Goal: Task Accomplishment & Management: Use online tool/utility

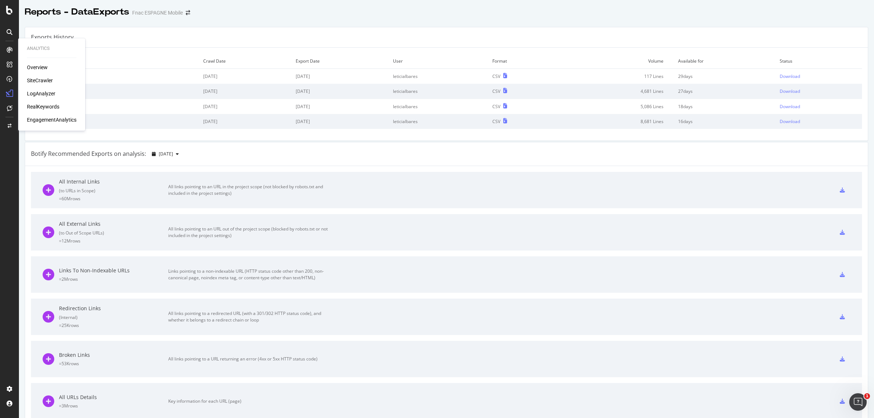
click at [46, 80] on div "SiteCrawler" at bounding box center [40, 80] width 26 height 7
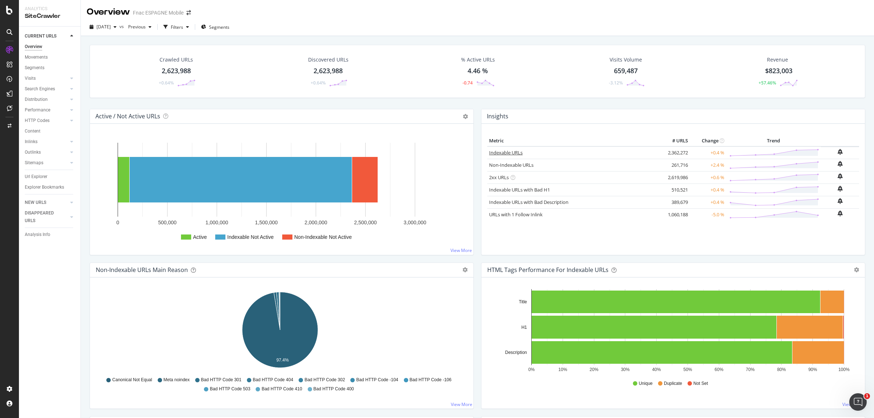
click at [509, 153] on link "Indexable URLs" at bounding box center [505, 152] width 33 height 7
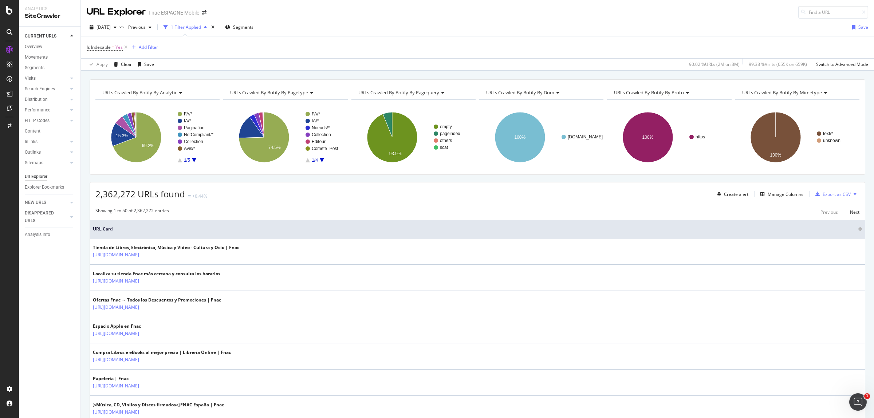
click at [194, 158] on rect "A chart." at bounding box center [196, 137] width 36 height 51
click at [193, 159] on icon "A chart." at bounding box center [194, 160] width 4 height 4
click at [179, 159] on rect "A chart." at bounding box center [196, 137] width 36 height 51
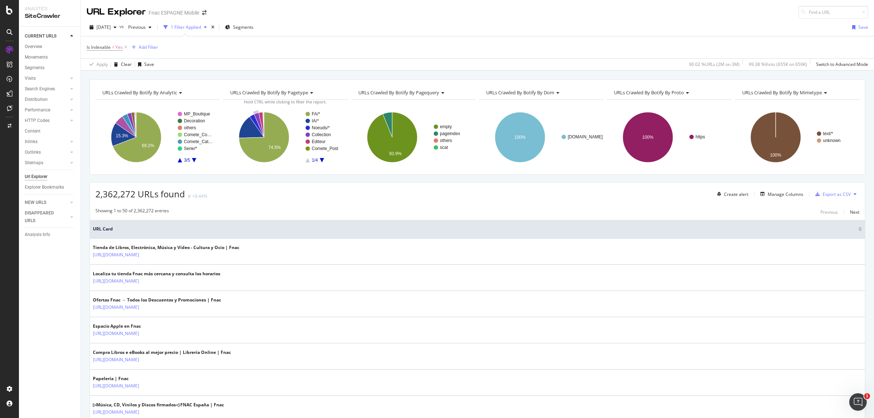
click at [181, 161] on icon "A chart." at bounding box center [180, 160] width 4 height 4
click at [190, 127] on text "Noeuds/*" at bounding box center [193, 127] width 18 height 5
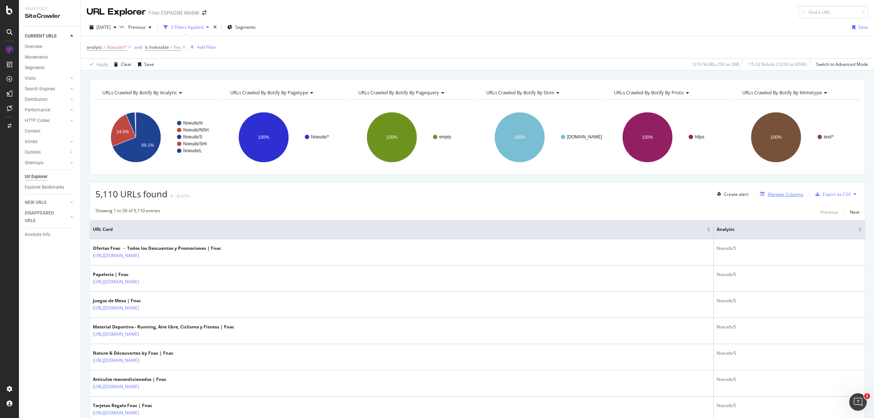
click at [778, 195] on div "Manage Columns" at bounding box center [786, 194] width 36 height 6
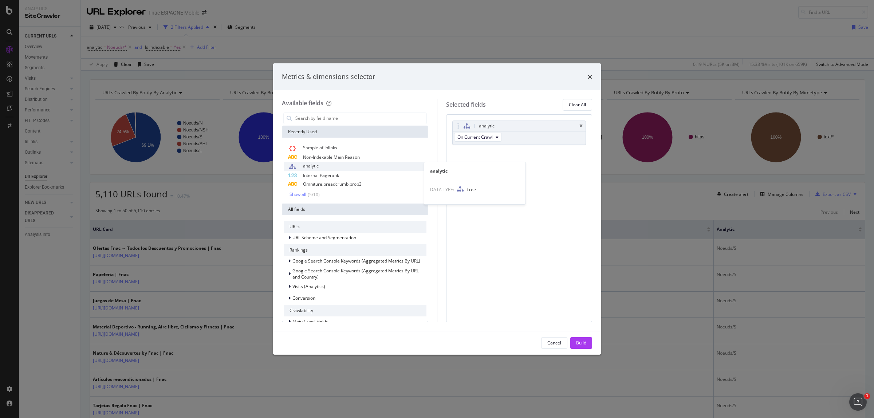
click at [312, 164] on span "analytic" at bounding box center [311, 166] width 16 height 6
click at [581, 153] on icon "times" at bounding box center [580, 153] width 3 height 4
click at [338, 174] on span "Internal Pagerank" at bounding box center [321, 175] width 36 height 6
click at [304, 195] on div "Show all" at bounding box center [297, 194] width 17 height 5
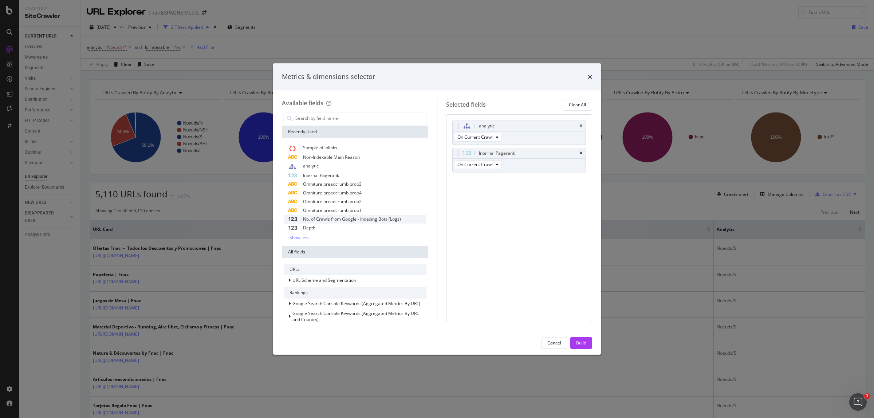
click at [358, 218] on span "No. of Crawls from Google - Indexing Bots (Logs)" at bounding box center [352, 219] width 98 height 6
click at [305, 228] on span "Depth" at bounding box center [309, 228] width 12 height 6
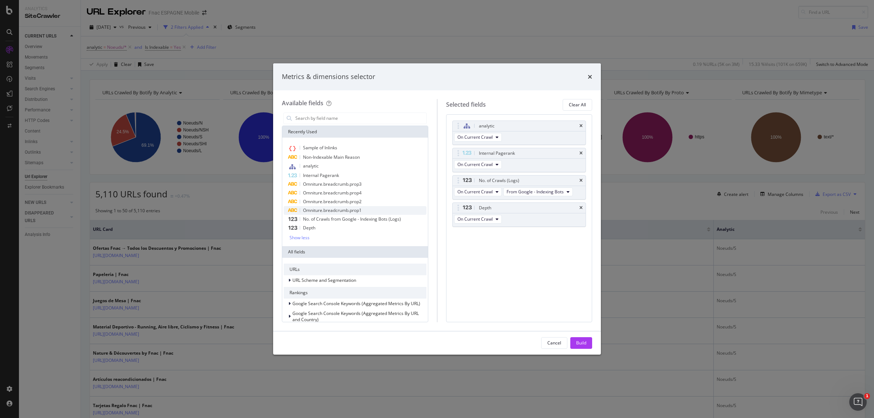
click at [322, 210] on span "Omniture.breadcrumb.prop1" at bounding box center [332, 210] width 59 height 6
click at [323, 201] on span "Omniture.breadcrumb.prop2" at bounding box center [332, 201] width 59 height 6
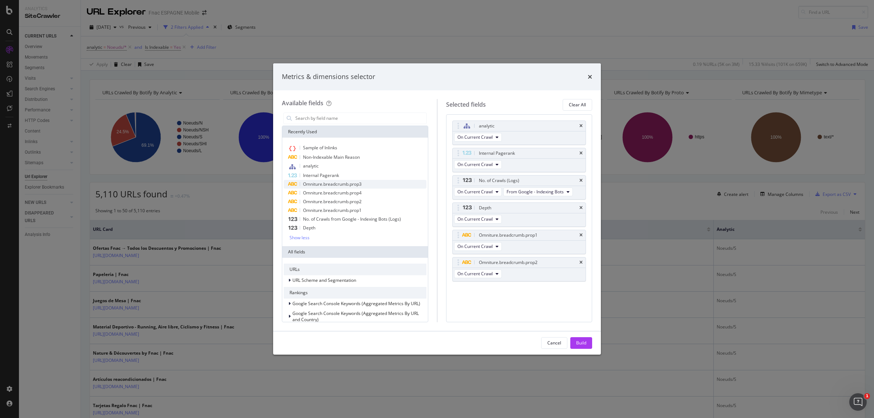
click at [327, 182] on span "Omniture.breadcrumb.prop3" at bounding box center [332, 184] width 59 height 6
click at [327, 192] on span "Omniture.breadcrumb.prop4" at bounding box center [332, 193] width 59 height 6
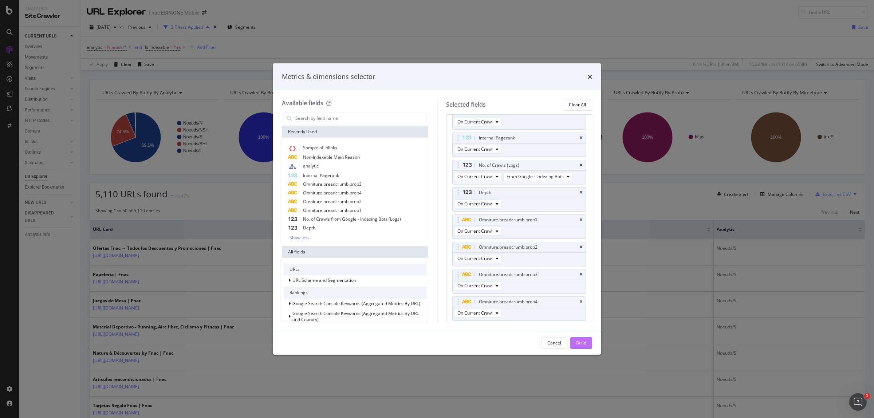
click at [584, 345] on div "Build" at bounding box center [581, 343] width 10 height 6
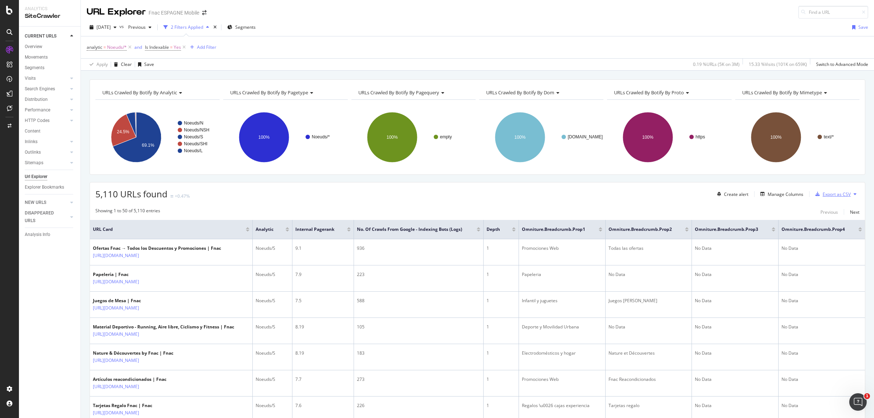
click at [825, 192] on div "Export as CSV" at bounding box center [837, 194] width 28 height 6
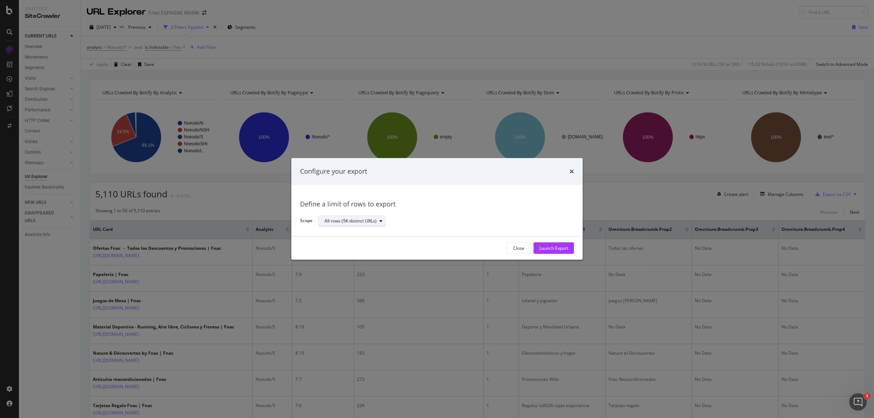
click at [383, 221] on div "modal" at bounding box center [380, 221] width 9 height 4
click at [359, 247] on div "Define a limit" at bounding box center [356, 245] width 68 height 9
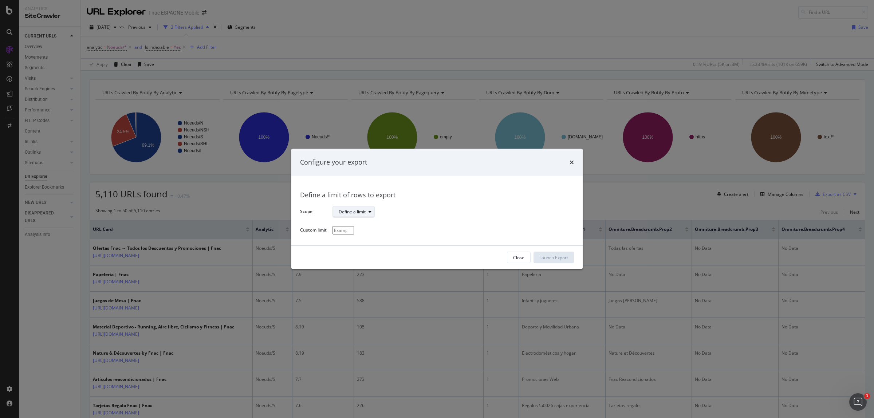
click at [366, 210] on div "modal" at bounding box center [370, 212] width 9 height 4
click at [356, 221] on div "All rows (5K distinct URLs)" at bounding box center [368, 224] width 52 height 6
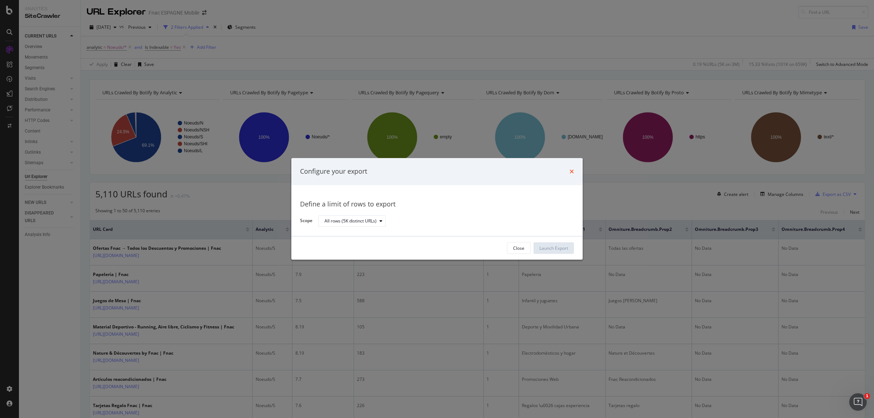
click at [572, 169] on icon "times" at bounding box center [571, 172] width 4 height 6
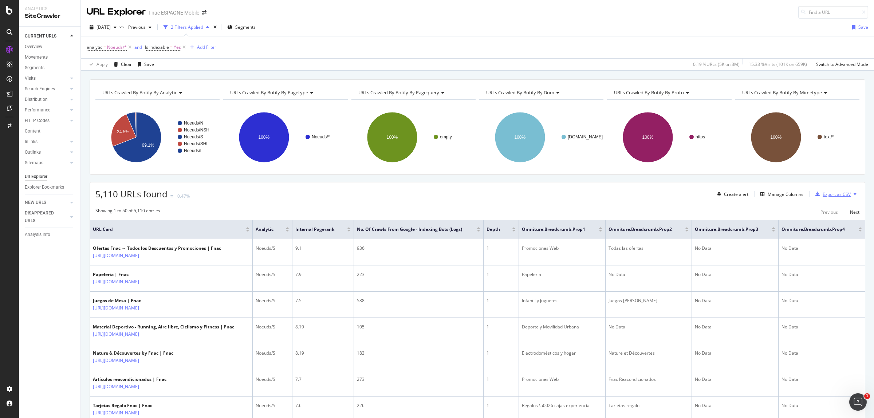
click at [835, 196] on div "Export as CSV" at bounding box center [837, 194] width 28 height 6
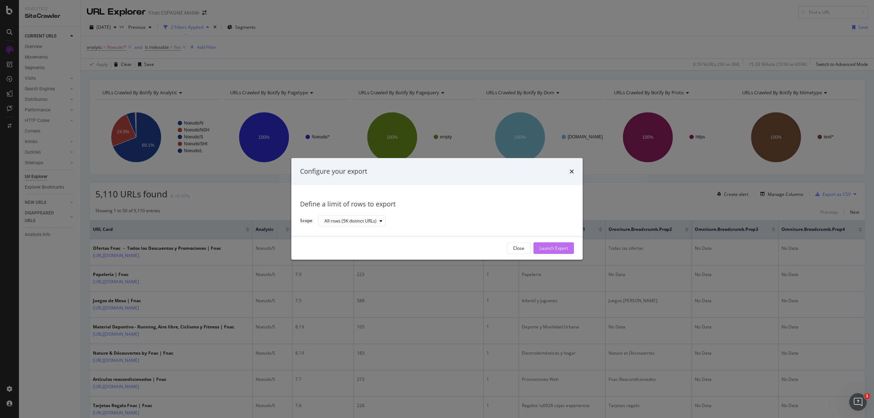
click at [561, 246] on div "Launch Export" at bounding box center [553, 248] width 29 height 6
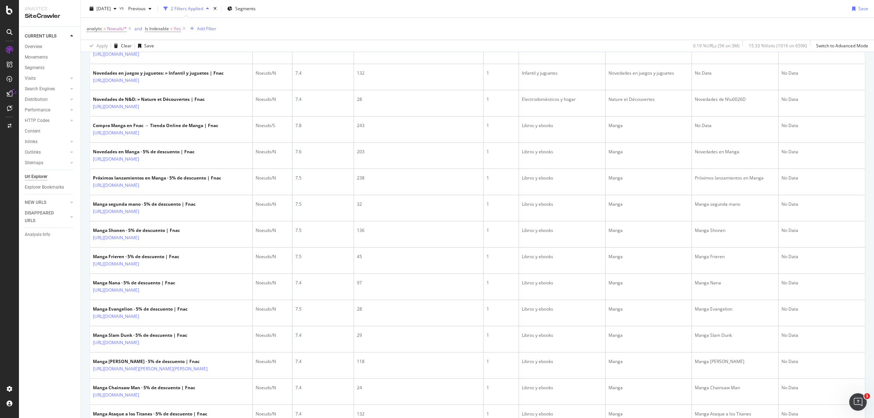
scroll to position [1183, 0]
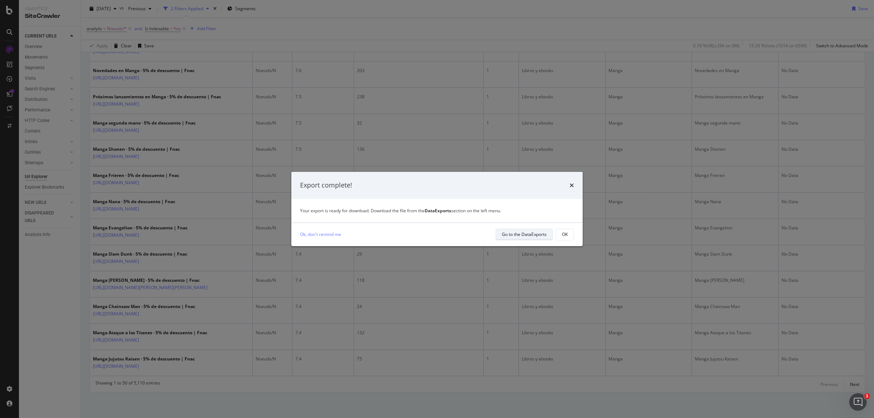
click at [534, 231] on div "Go to the DataExports" at bounding box center [524, 234] width 45 height 6
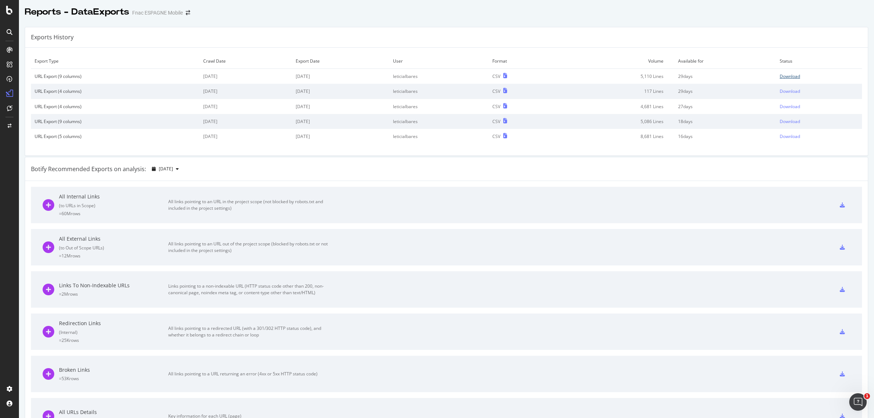
click at [780, 74] on div "Download" at bounding box center [790, 76] width 20 height 6
click at [41, 82] on div "SiteCrawler" at bounding box center [40, 80] width 26 height 7
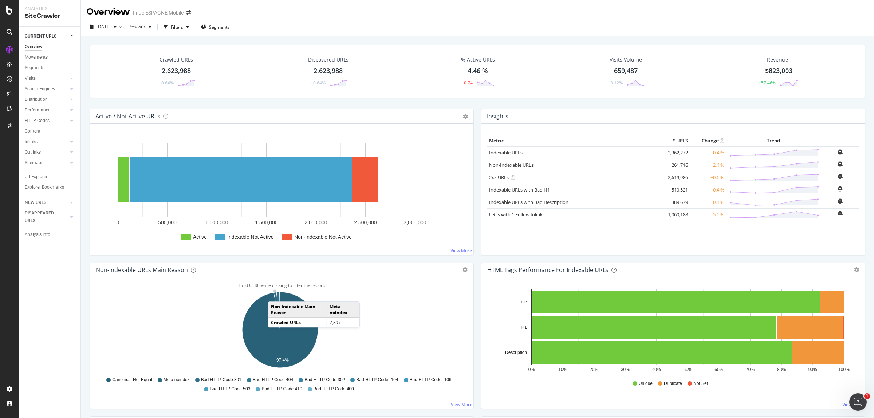
click at [275, 295] on icon "A chart." at bounding box center [277, 311] width 6 height 38
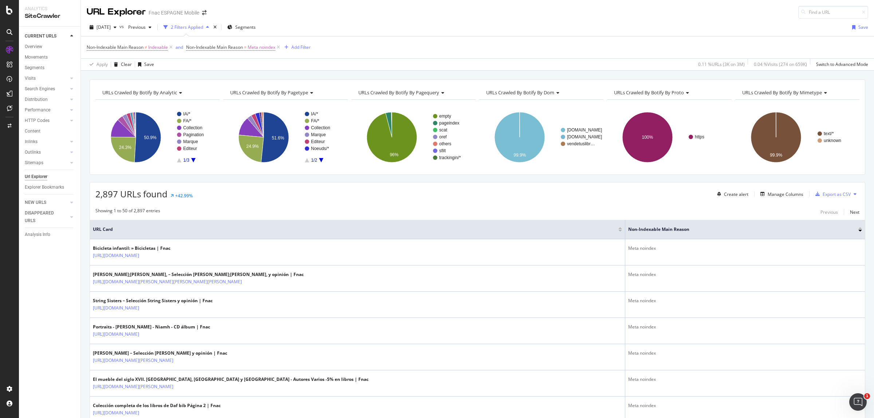
click at [193, 161] on icon "A chart." at bounding box center [193, 160] width 4 height 4
click at [193, 129] on div "NotCompliant/*" at bounding box center [212, 127] width 40 height 16
click at [186, 128] on text "Noeuds/*" at bounding box center [192, 127] width 18 height 5
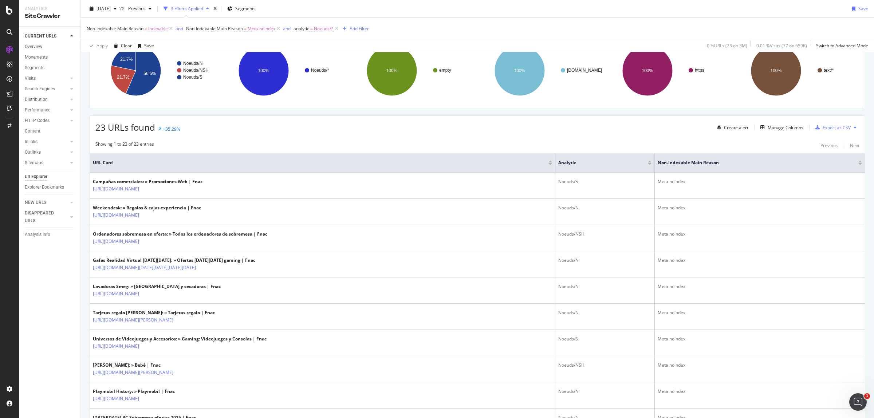
scroll to position [91, 0]
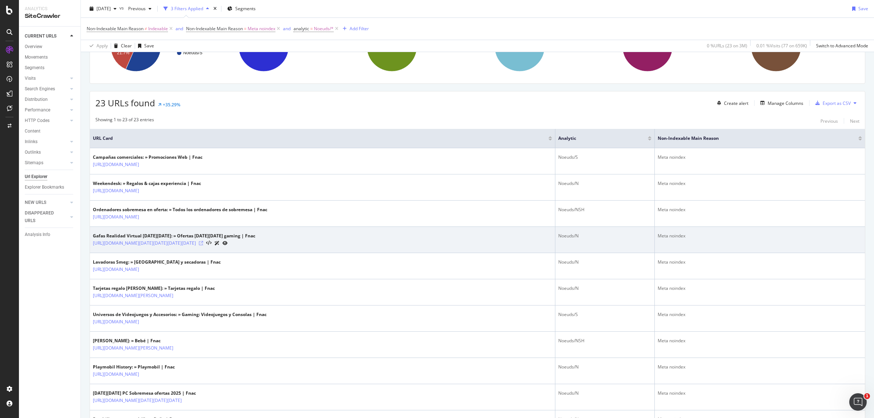
click at [203, 242] on icon at bounding box center [201, 243] width 4 height 4
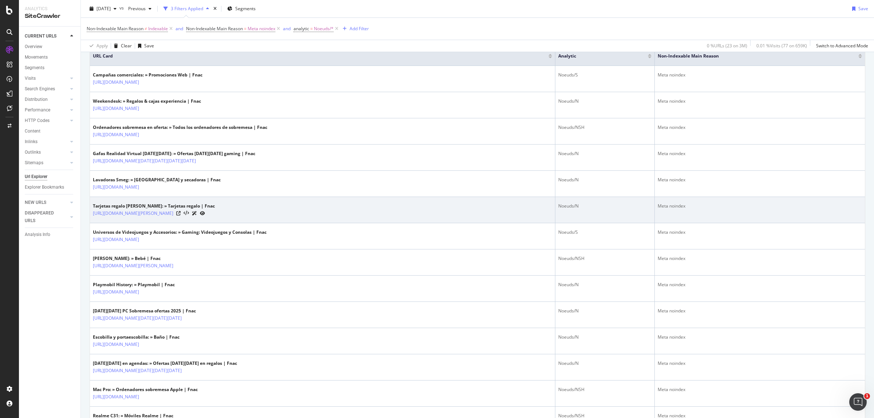
scroll to position [182, 0]
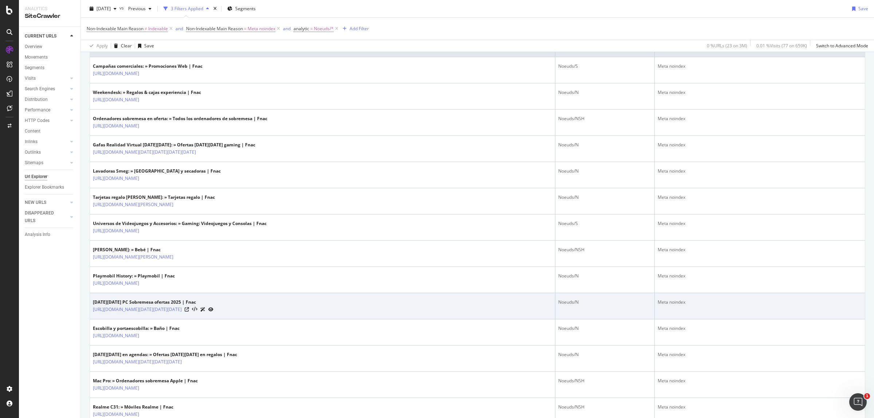
click at [213, 309] on div "[URL][DOMAIN_NAME][DATE][DATE][DATE]" at bounding box center [153, 309] width 121 height 8
click at [189, 310] on icon at bounding box center [187, 309] width 4 height 4
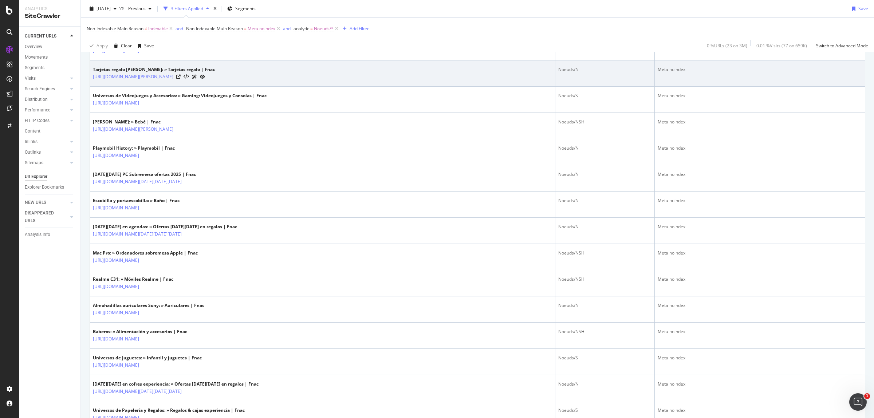
scroll to position [319, 0]
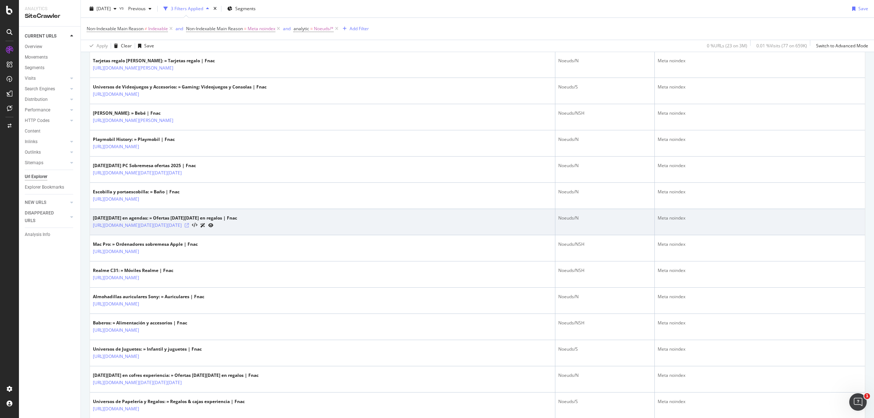
click at [189, 225] on icon at bounding box center [187, 225] width 4 height 4
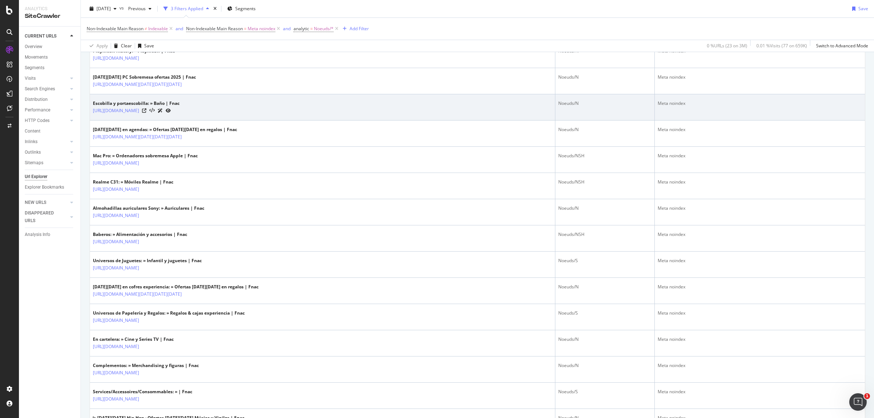
scroll to position [410, 0]
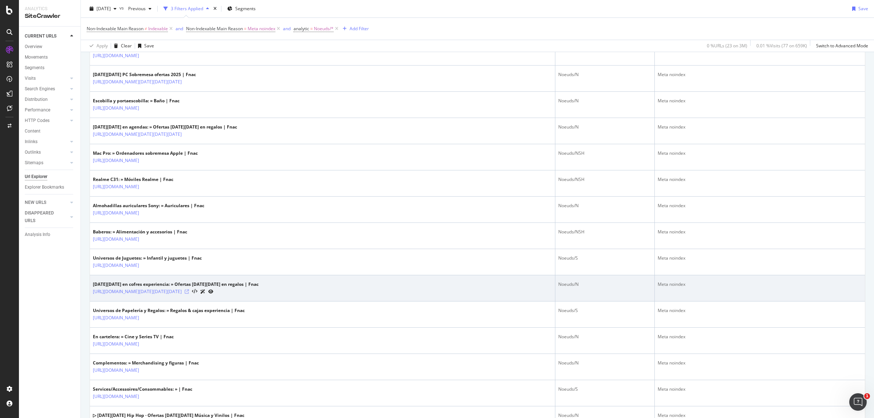
click at [189, 292] on icon at bounding box center [187, 291] width 4 height 4
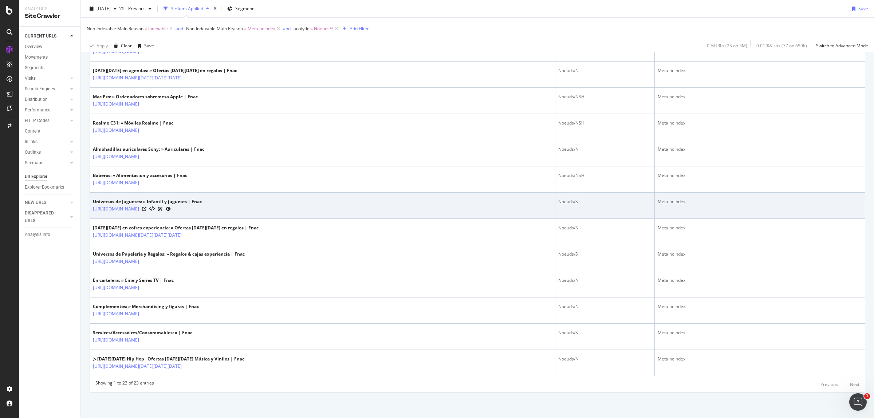
scroll to position [469, 0]
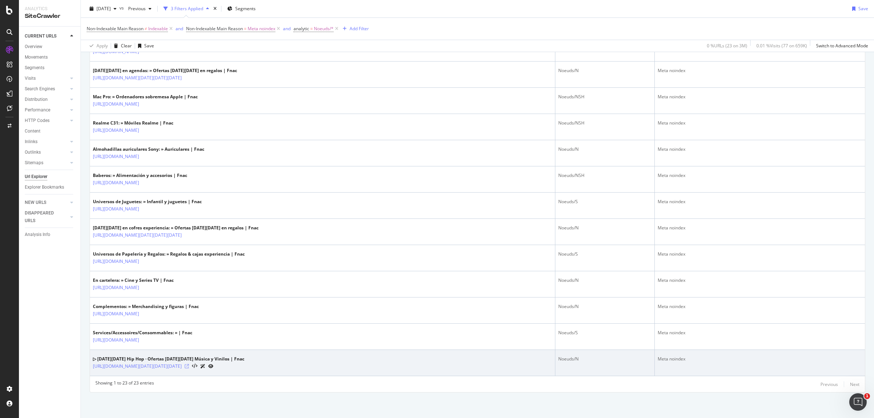
click at [189, 365] on icon at bounding box center [187, 366] width 4 height 4
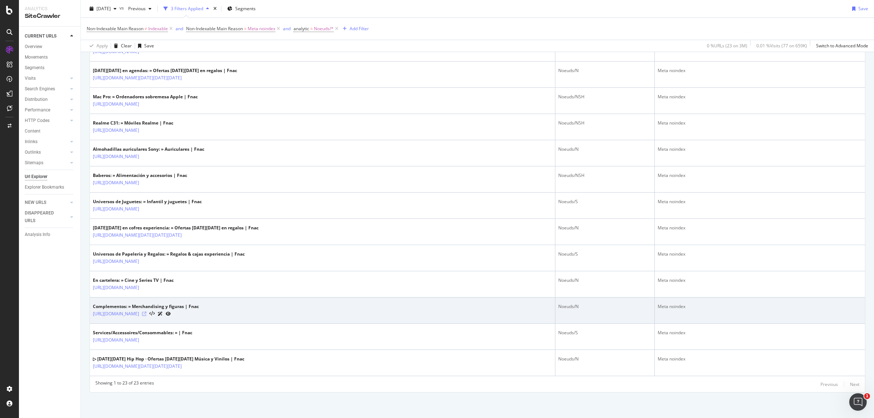
click at [146, 315] on icon at bounding box center [144, 314] width 4 height 4
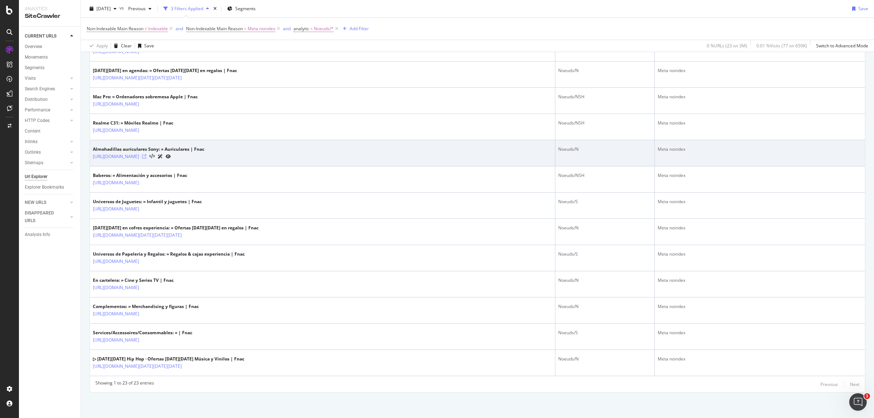
click at [146, 155] on icon at bounding box center [144, 156] width 4 height 4
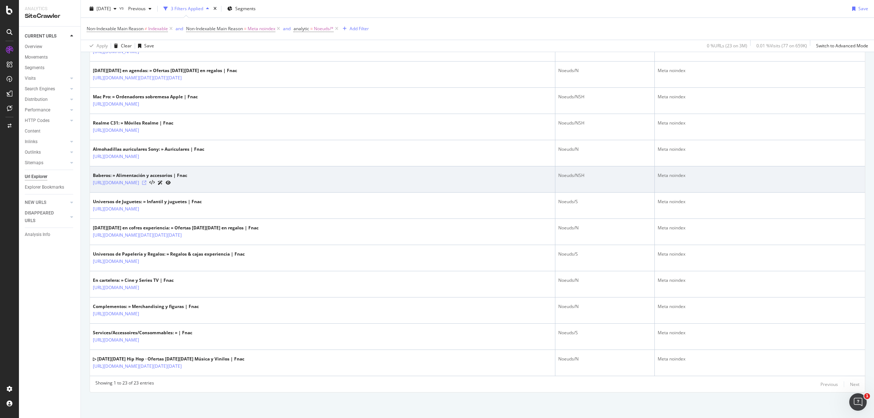
click at [146, 182] on icon at bounding box center [144, 183] width 4 height 4
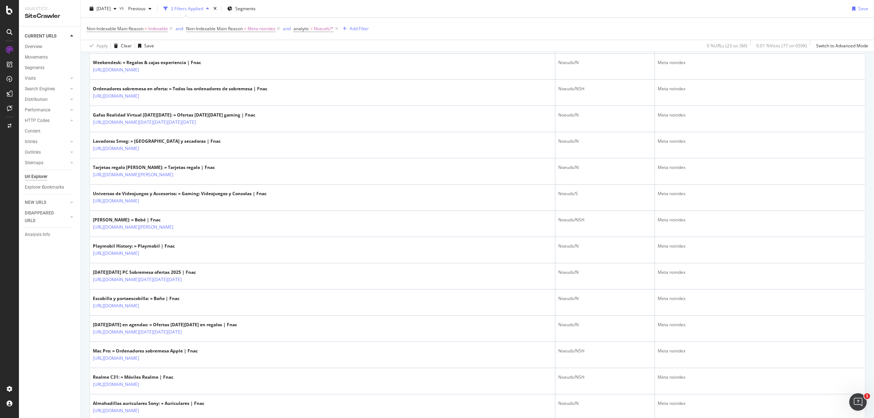
scroll to position [196, 0]
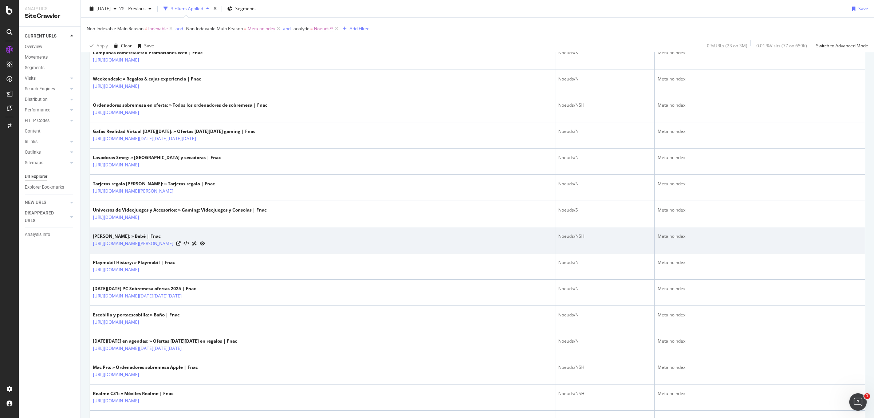
click at [170, 244] on div "[URL][DOMAIN_NAME][PERSON_NAME]" at bounding box center [149, 244] width 112 height 8
click at [177, 243] on icon at bounding box center [178, 243] width 4 height 4
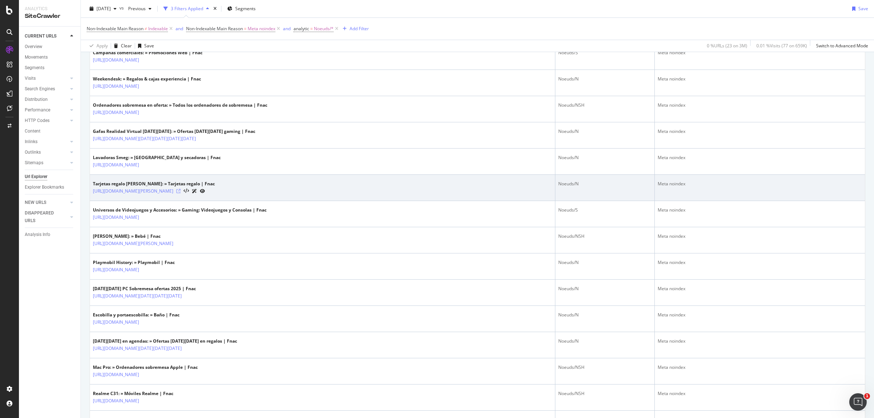
click at [181, 191] on icon at bounding box center [178, 191] width 4 height 4
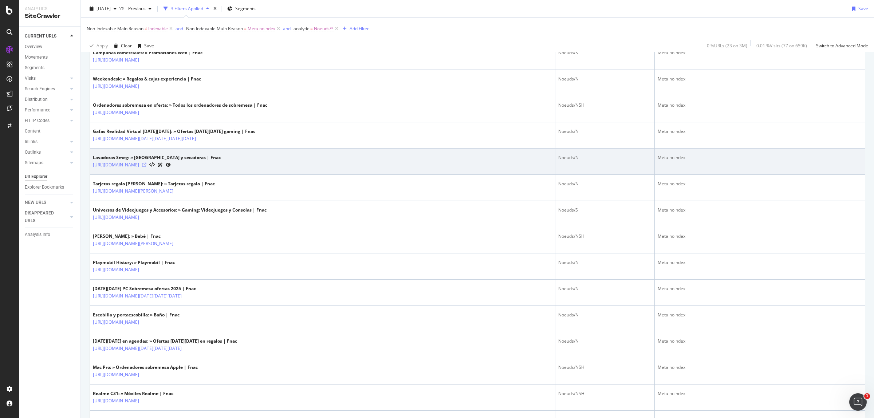
click at [146, 164] on icon at bounding box center [144, 165] width 4 height 4
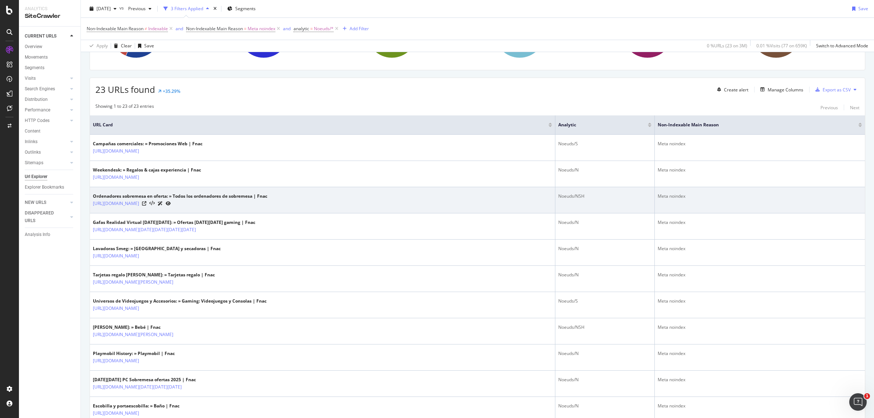
click at [267, 204] on div "[URL][DOMAIN_NAME]" at bounding box center [180, 204] width 174 height 8
click at [146, 203] on icon at bounding box center [144, 203] width 4 height 4
